Goal: Navigation & Orientation: Understand site structure

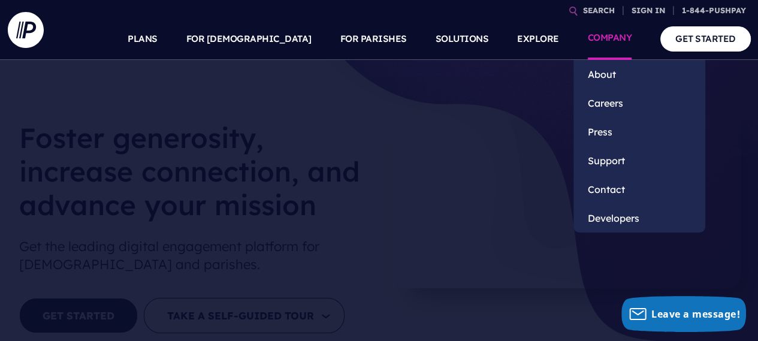
click at [596, 40] on link "COMPANY" at bounding box center [610, 39] width 44 height 42
